Goal: Information Seeking & Learning: Learn about a topic

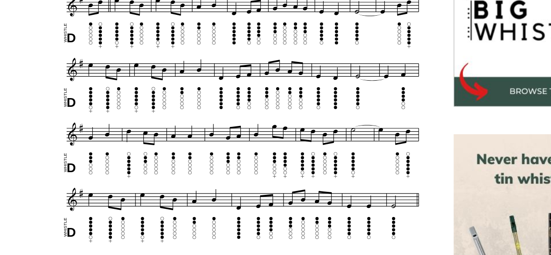
scroll to position [285, 0]
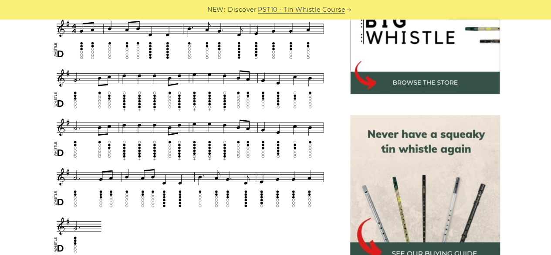
scroll to position [304, 0]
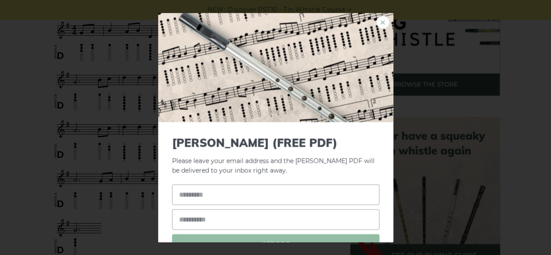
click at [382, 24] on link "×" at bounding box center [382, 21] width 13 height 13
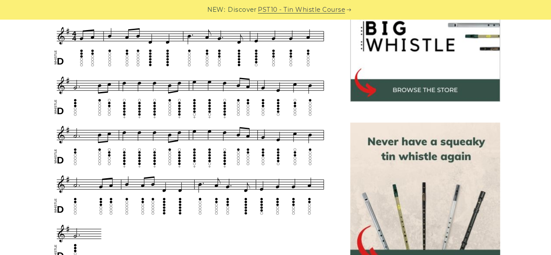
scroll to position [296, 0]
